Goal: Task Accomplishment & Management: Manage account settings

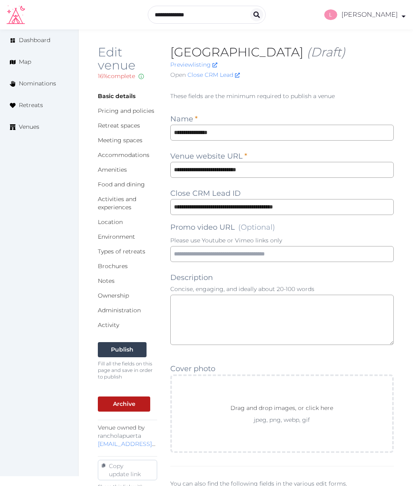
scroll to position [630, 0]
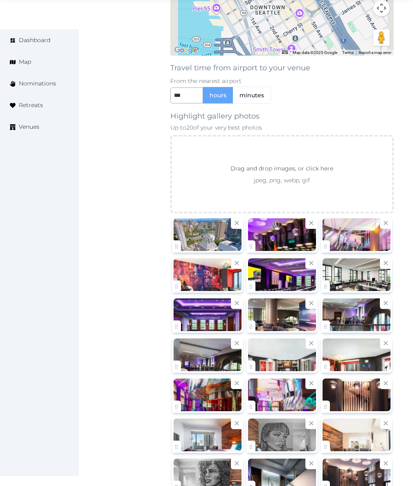
scroll to position [922, 0]
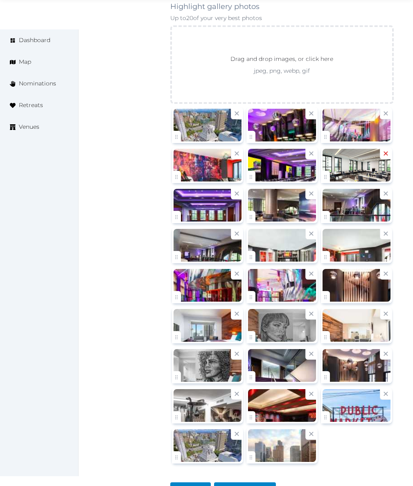
click at [382, 150] on icon at bounding box center [386, 154] width 8 height 8
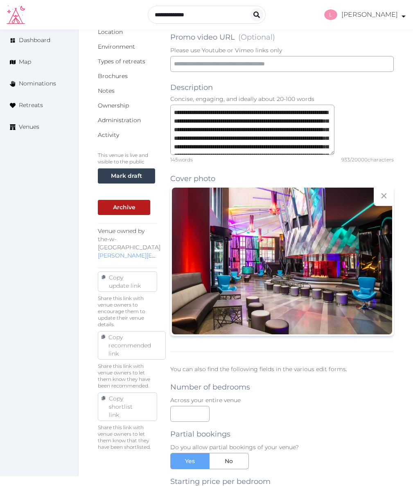
scroll to position [0, 0]
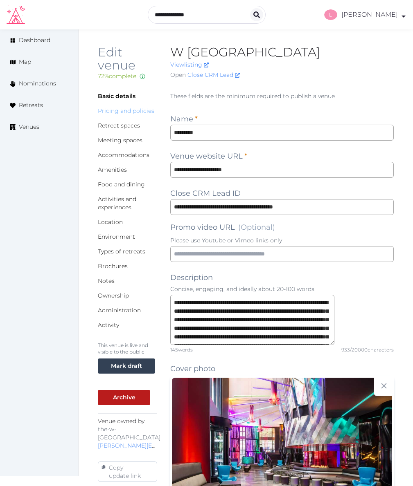
click at [122, 113] on link "Pricing and policies" at bounding box center [126, 110] width 56 height 7
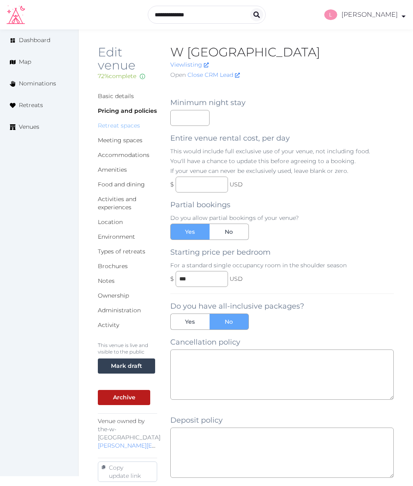
click at [119, 124] on link "Retreat spaces" at bounding box center [119, 125] width 42 height 7
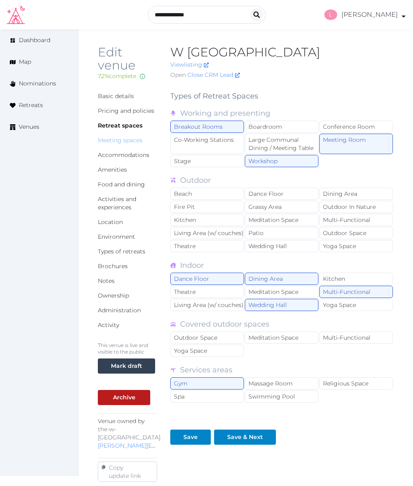
click at [116, 139] on link "Meeting spaces" at bounding box center [120, 140] width 45 height 7
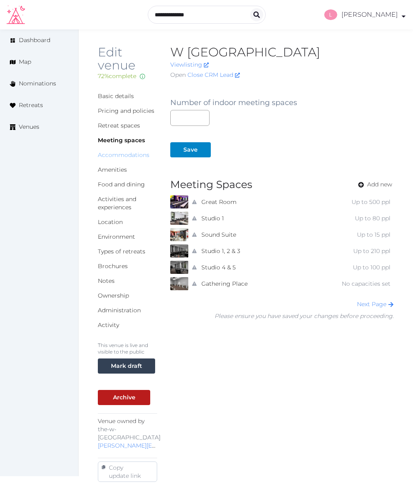
click at [129, 153] on link "Accommodations" at bounding box center [124, 154] width 52 height 7
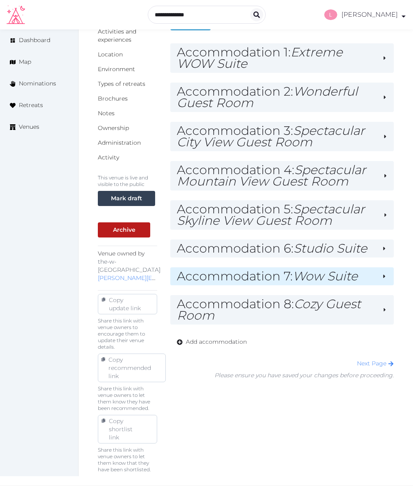
scroll to position [163, 0]
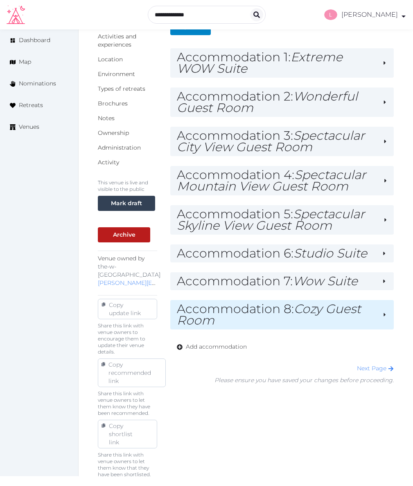
click at [312, 326] on h2 "Accommodation 8 : Cozy Guest Room" at bounding box center [276, 315] width 199 height 23
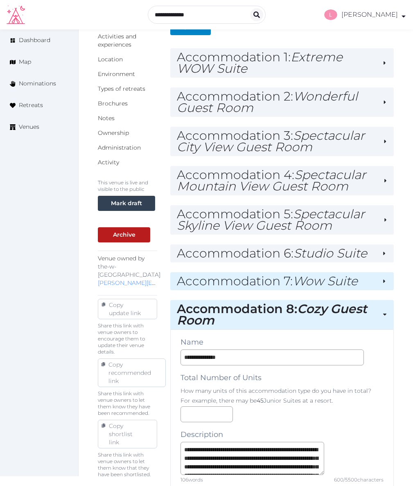
click at [311, 290] on div "Accommodation 7 : Wow Suite" at bounding box center [281, 281] width 223 height 18
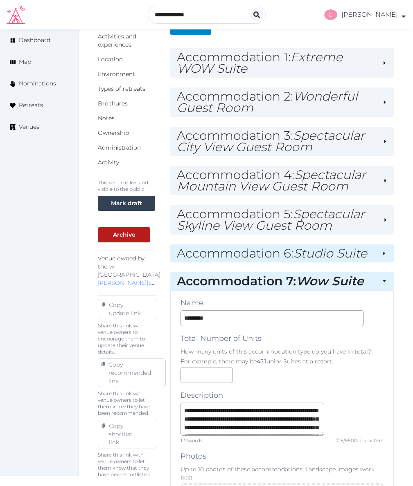
click at [306, 259] on h2 "Accommodation 6 : Studio Suite" at bounding box center [276, 253] width 198 height 11
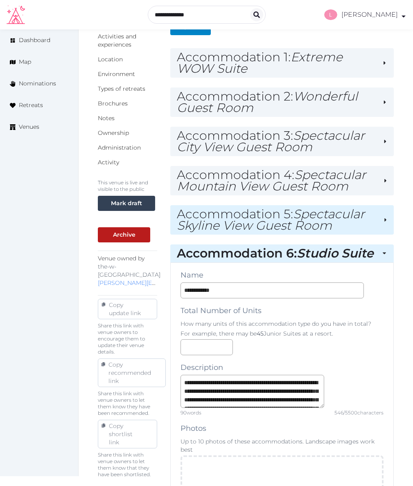
click at [306, 232] on h2 "Accommodation 5 : Spectacular Skyline View Guest Room" at bounding box center [277, 220] width 200 height 23
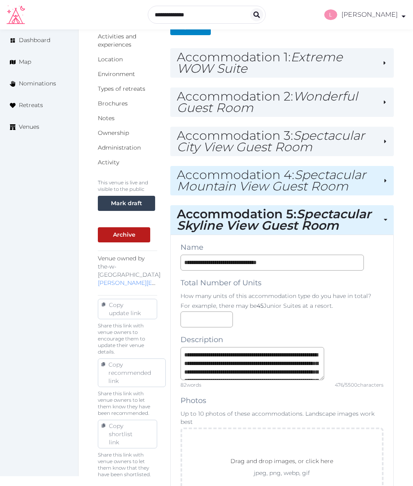
click at [312, 192] on h2 "Accommodation 4 : Spectacular Mountain View Guest Room" at bounding box center [277, 180] width 201 height 23
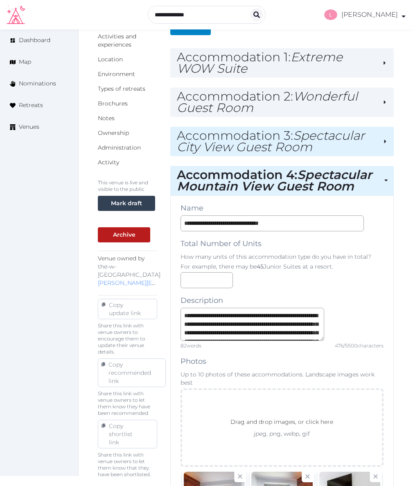
click at [311, 153] on h2 "Accommodation 3 : Spectacular City View Guest Room" at bounding box center [277, 141] width 200 height 23
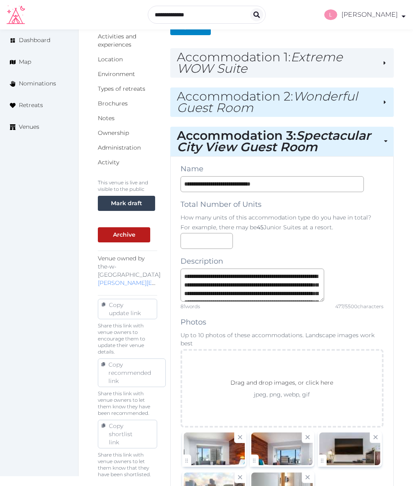
click at [309, 108] on h2 "Accommodation 2 : Wonderful Guest Room" at bounding box center [277, 102] width 200 height 23
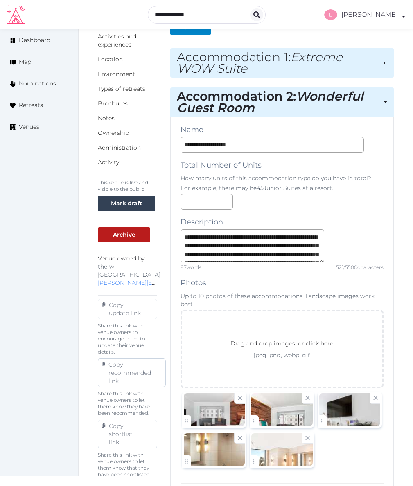
click at [310, 70] on h2 "Accommodation 1 : Extreme WOW Suite" at bounding box center [276, 63] width 199 height 23
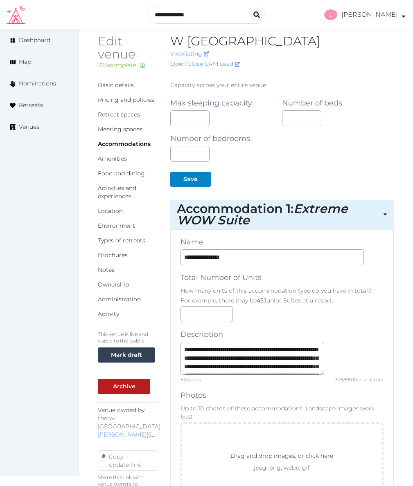
scroll to position [0, 0]
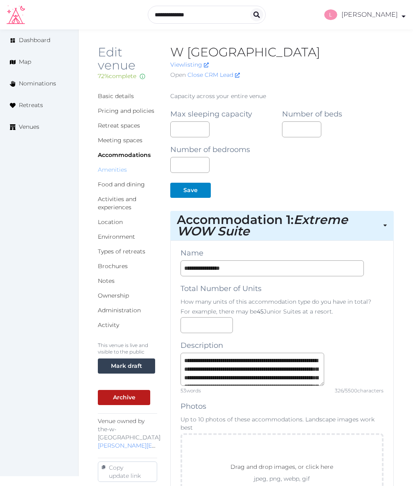
click at [115, 171] on link "Amenities" at bounding box center [112, 169] width 29 height 7
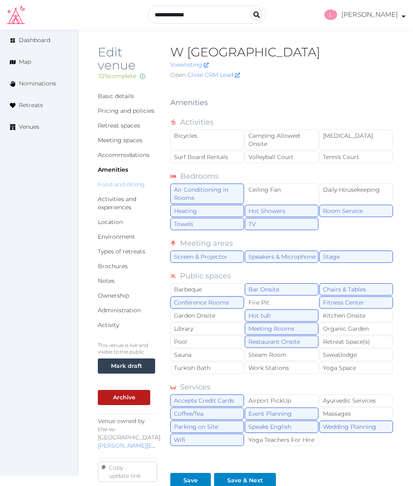
click at [123, 184] on link "Food and dining" at bounding box center [121, 184] width 47 height 7
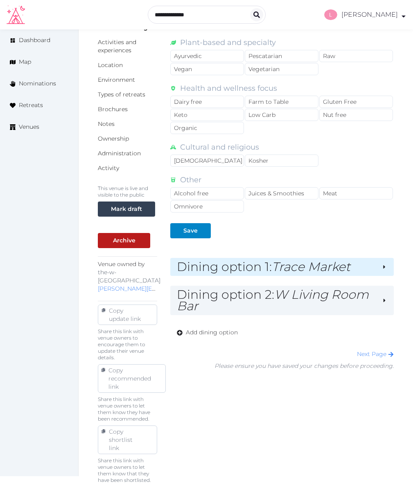
scroll to position [178, 0]
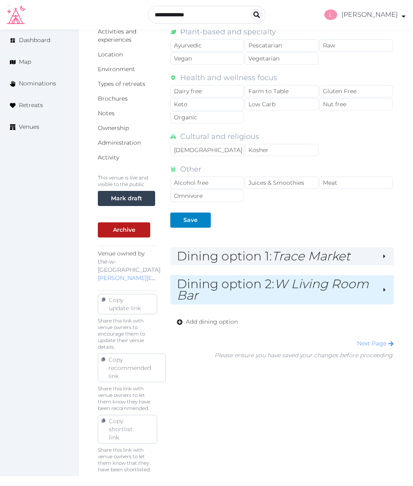
click at [260, 303] on em "W Living Room Bar" at bounding box center [273, 290] width 192 height 27
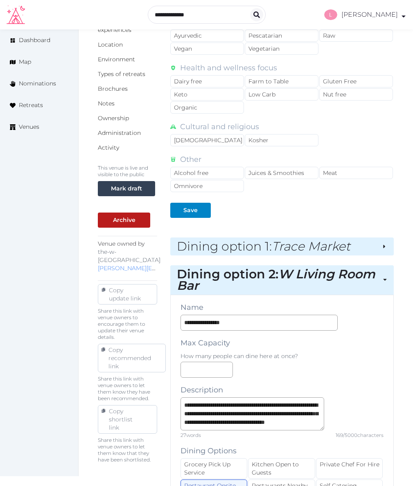
click at [266, 252] on h2 "Dining option 1 : Trace Market" at bounding box center [276, 246] width 198 height 11
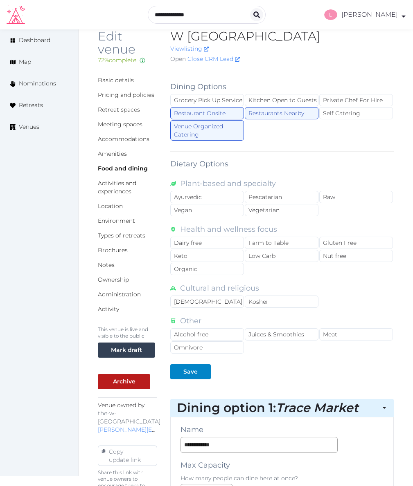
scroll to position [0, 0]
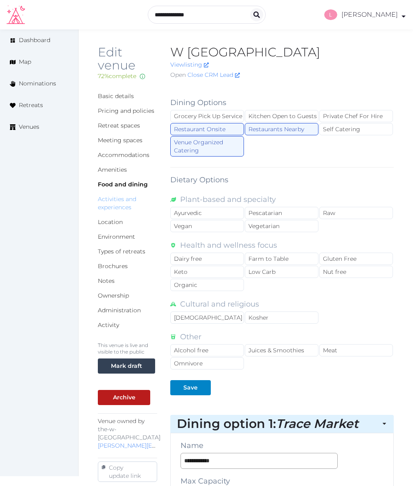
click at [116, 201] on link "Activities and experiences" at bounding box center [117, 204] width 38 height 16
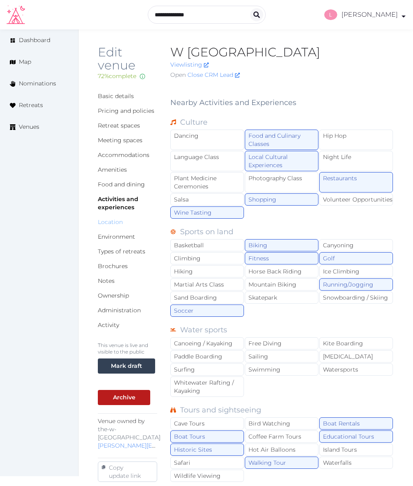
click at [115, 222] on link "Location" at bounding box center [110, 221] width 25 height 7
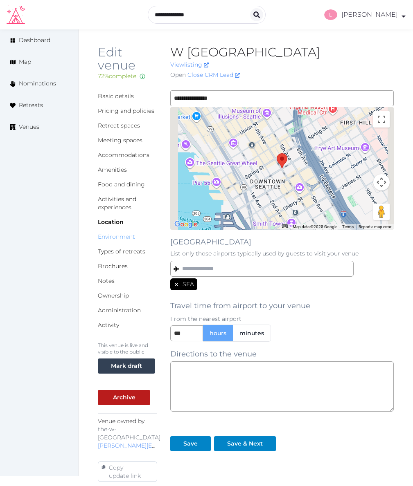
click at [104, 240] on link "Environment" at bounding box center [116, 236] width 37 height 7
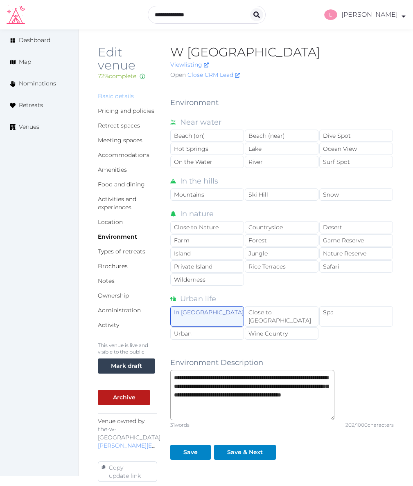
click at [112, 97] on link "Basic details" at bounding box center [116, 95] width 36 height 7
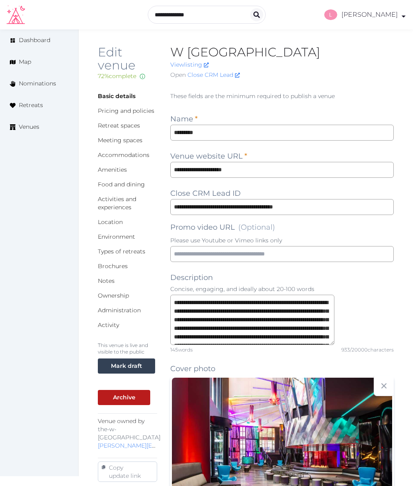
scroll to position [814, 0]
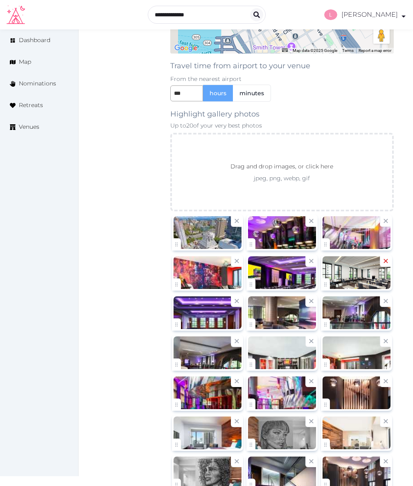
click at [382, 257] on icon at bounding box center [386, 261] width 8 height 8
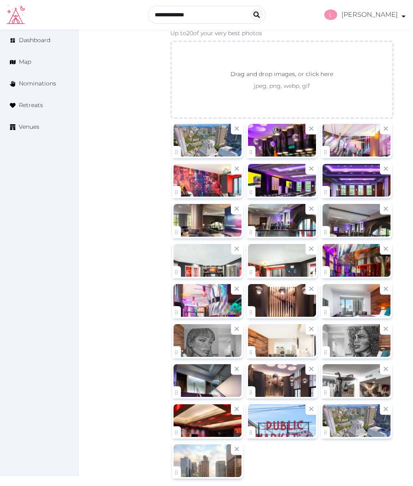
scroll to position [922, 0]
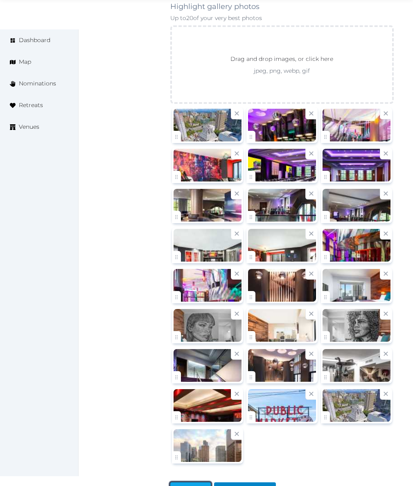
click at [177, 486] on div at bounding box center [177, 490] width 10 height 9
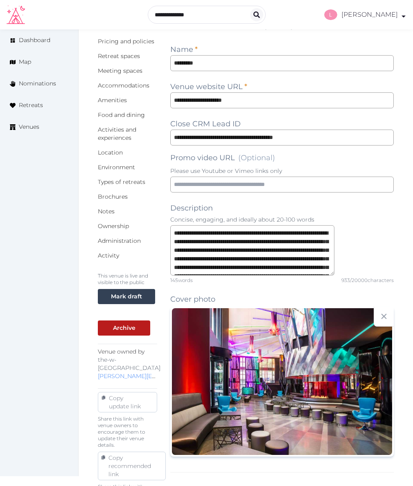
scroll to position [59, 0]
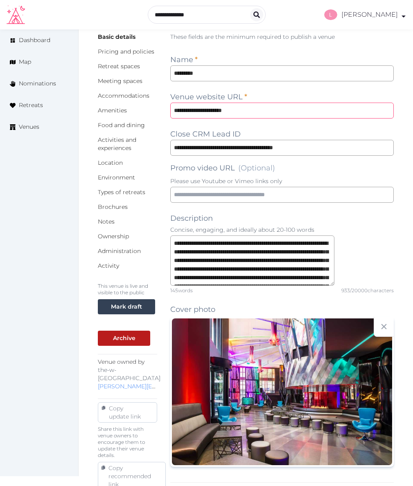
click at [185, 111] on input "**********" at bounding box center [281, 111] width 223 height 16
type input "**********"
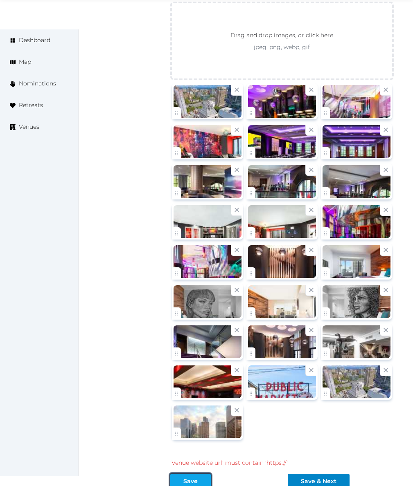
click at [175, 474] on button "Save" at bounding box center [190, 481] width 41 height 15
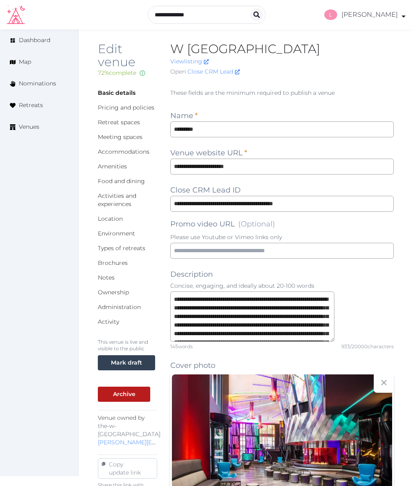
scroll to position [0, 0]
